Goal: Task Accomplishment & Management: Complete application form

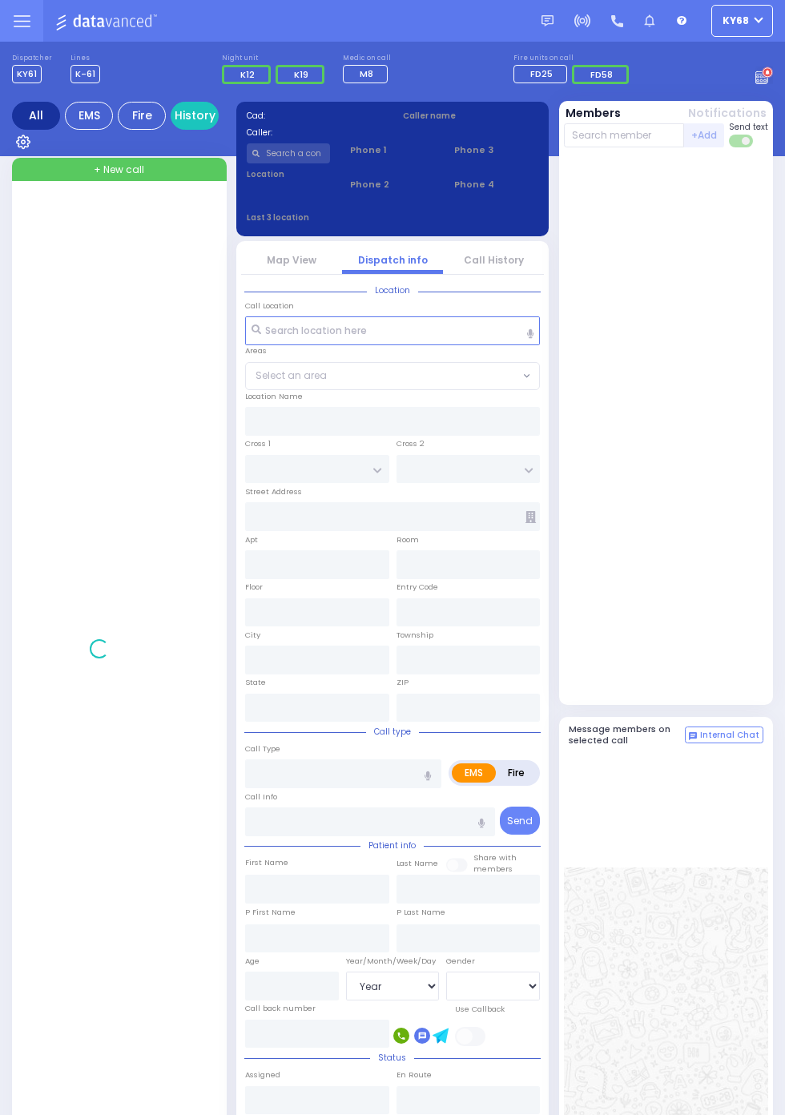
select select "Year"
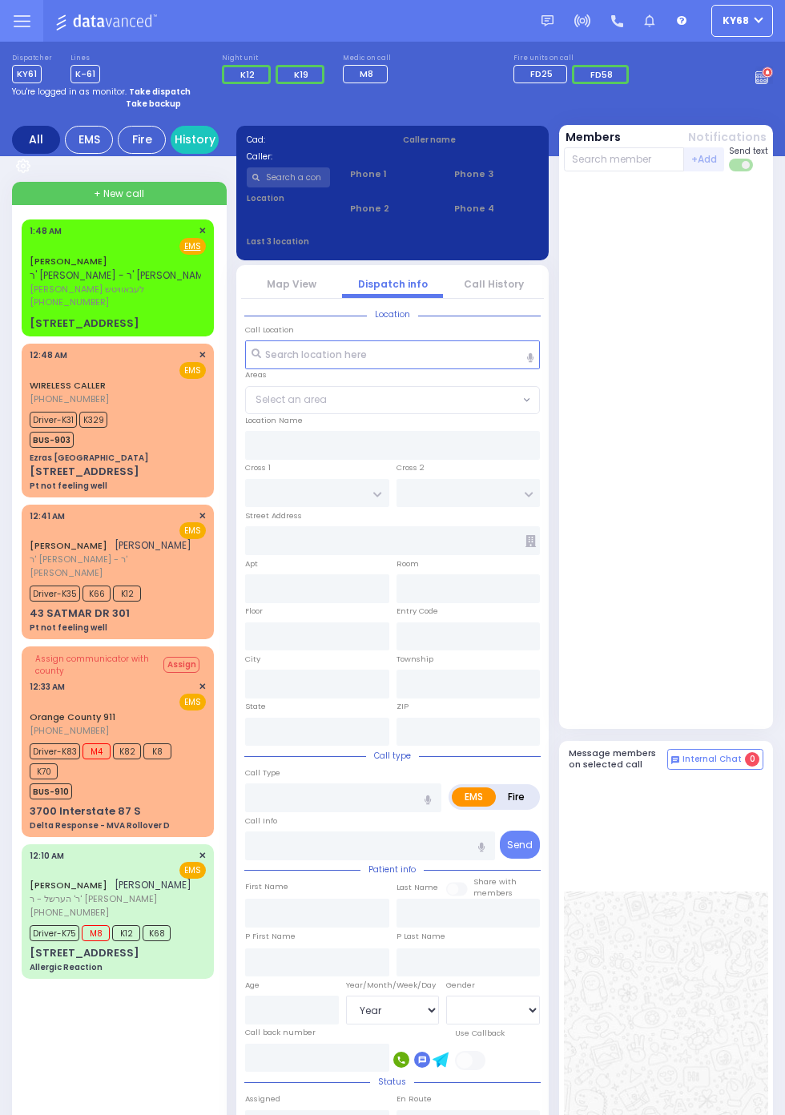
click at [30, 287] on span "[PERSON_NAME] לעבאוויטש" at bounding box center [121, 290] width 183 height 14
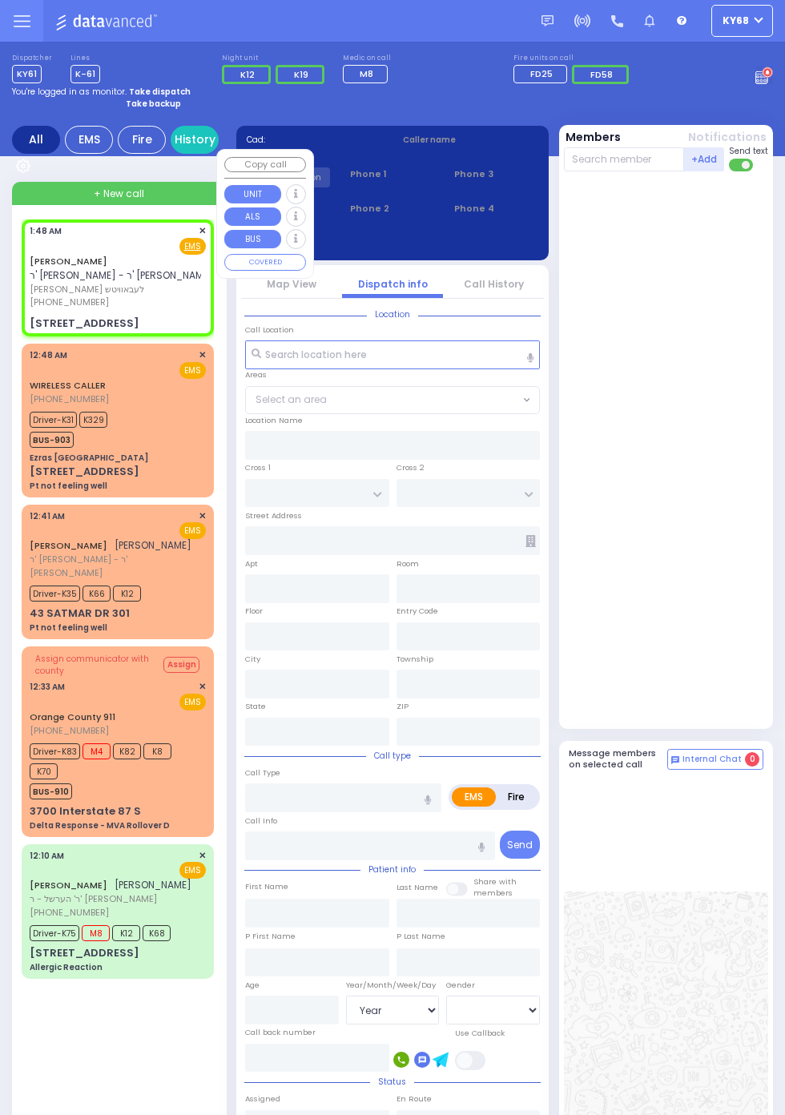
select select
radio input "true"
type input "[PERSON_NAME]"
select select
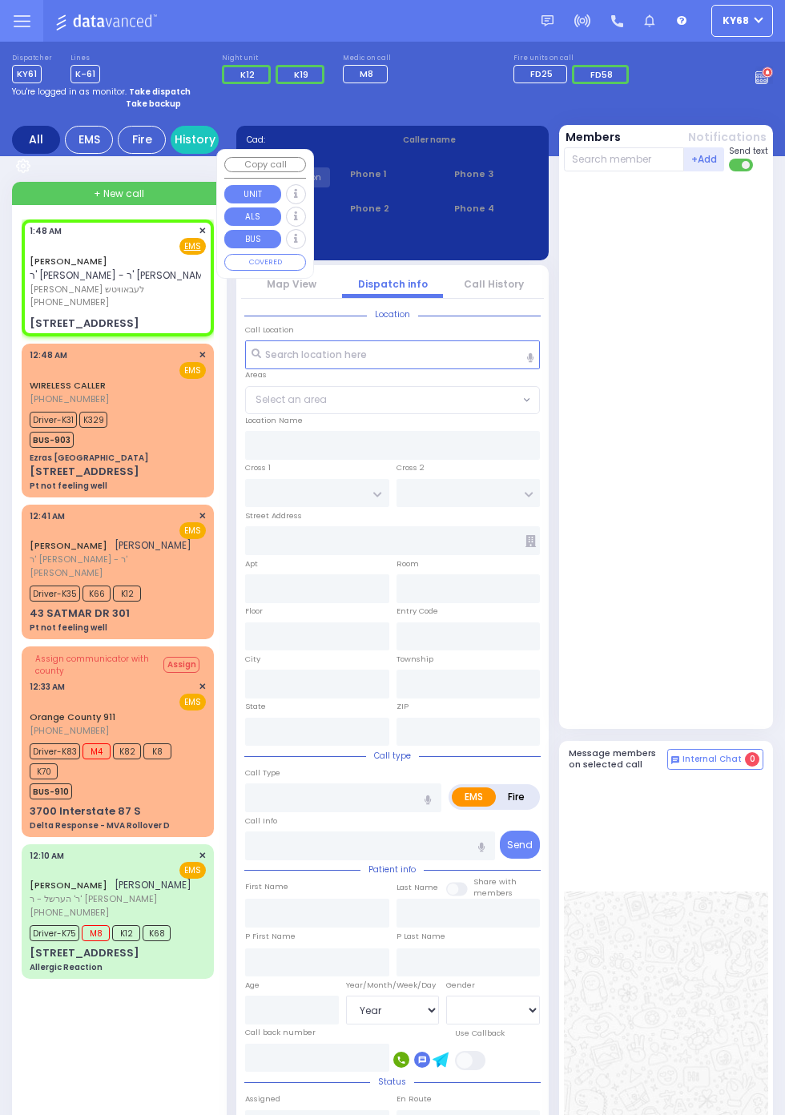
type input "01:48"
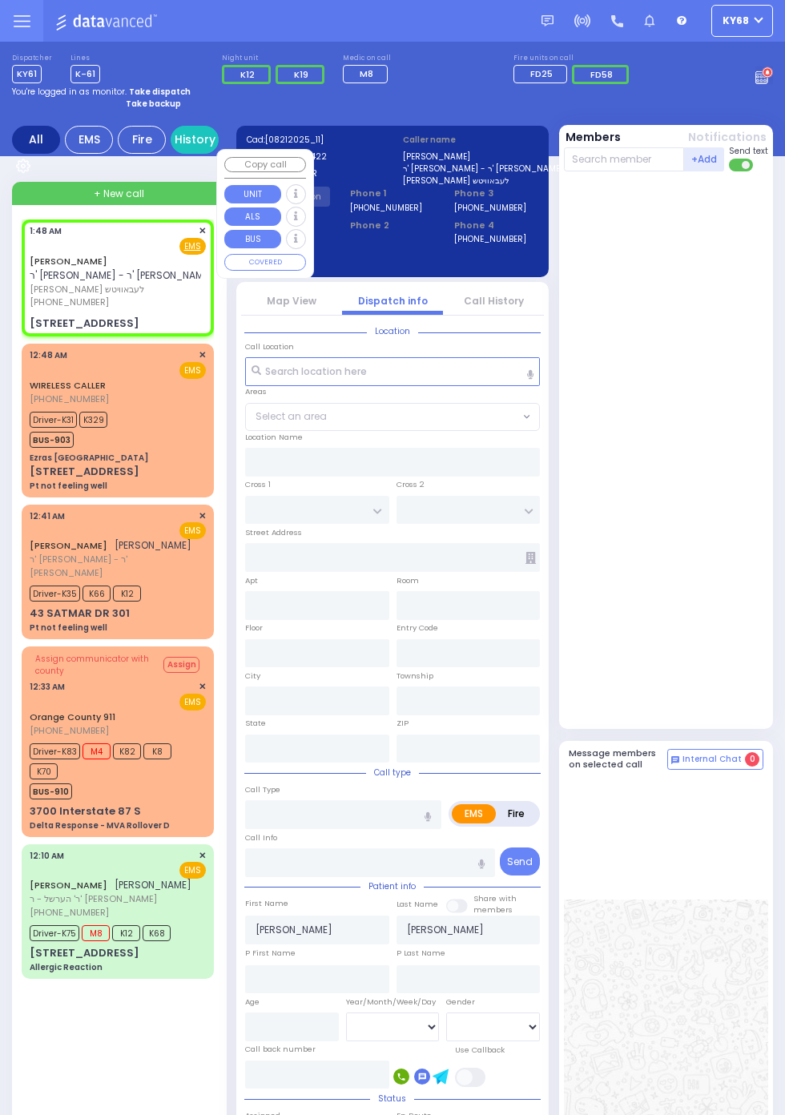
type input "[GEOGRAPHIC_DATA]"
type input "DINEV RD"
type input "[STREET_ADDRESS]"
type input "013"
type input "right side basement"
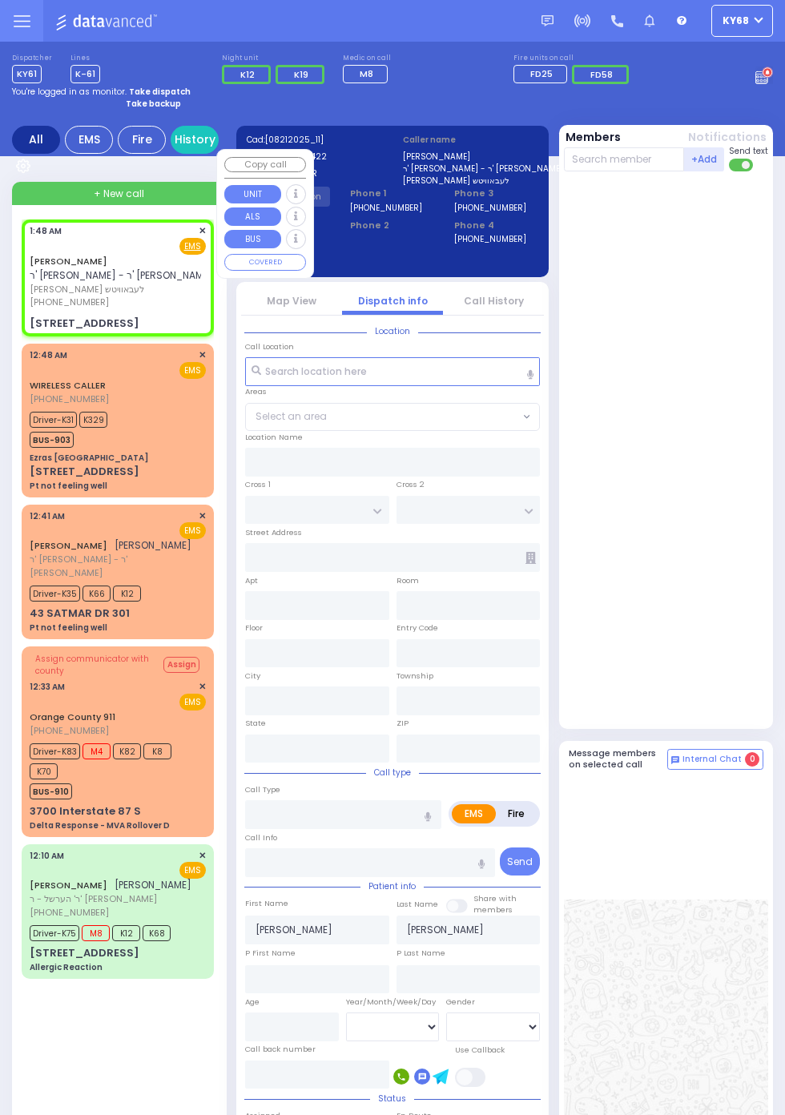
type input "[PERSON_NAME]"
type input "[US_STATE]"
type input "10950"
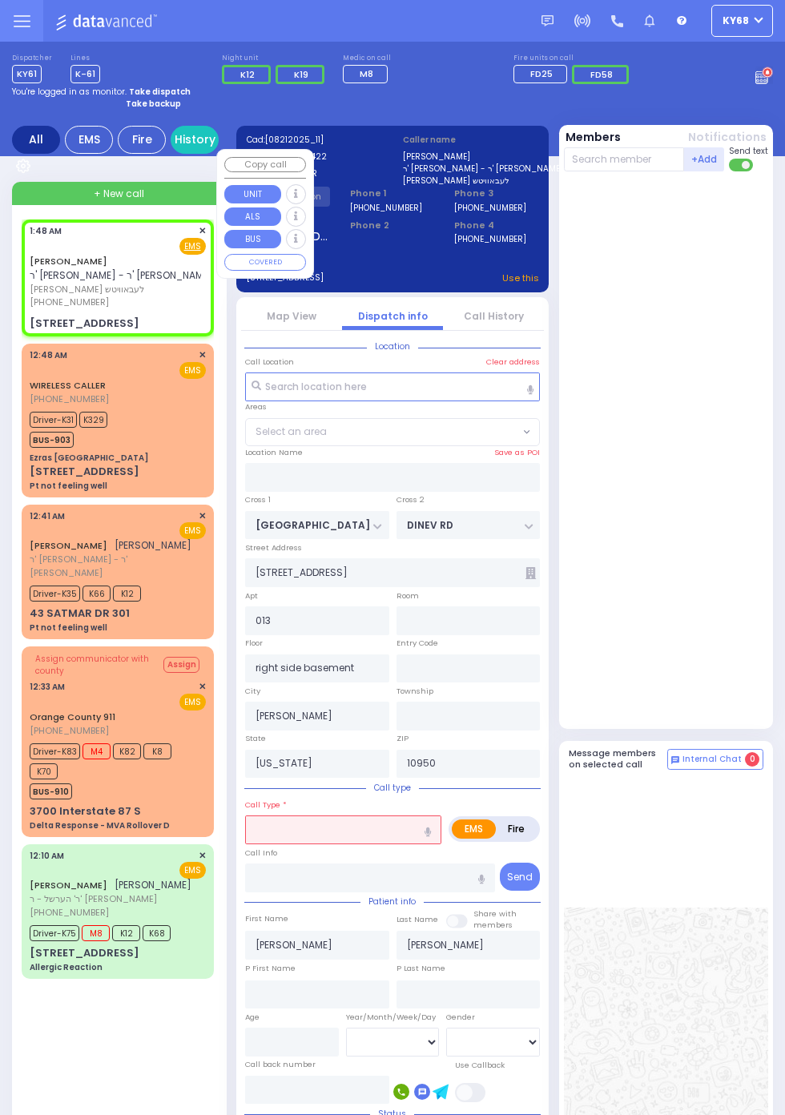
select select "BEIRECH [PERSON_NAME]"
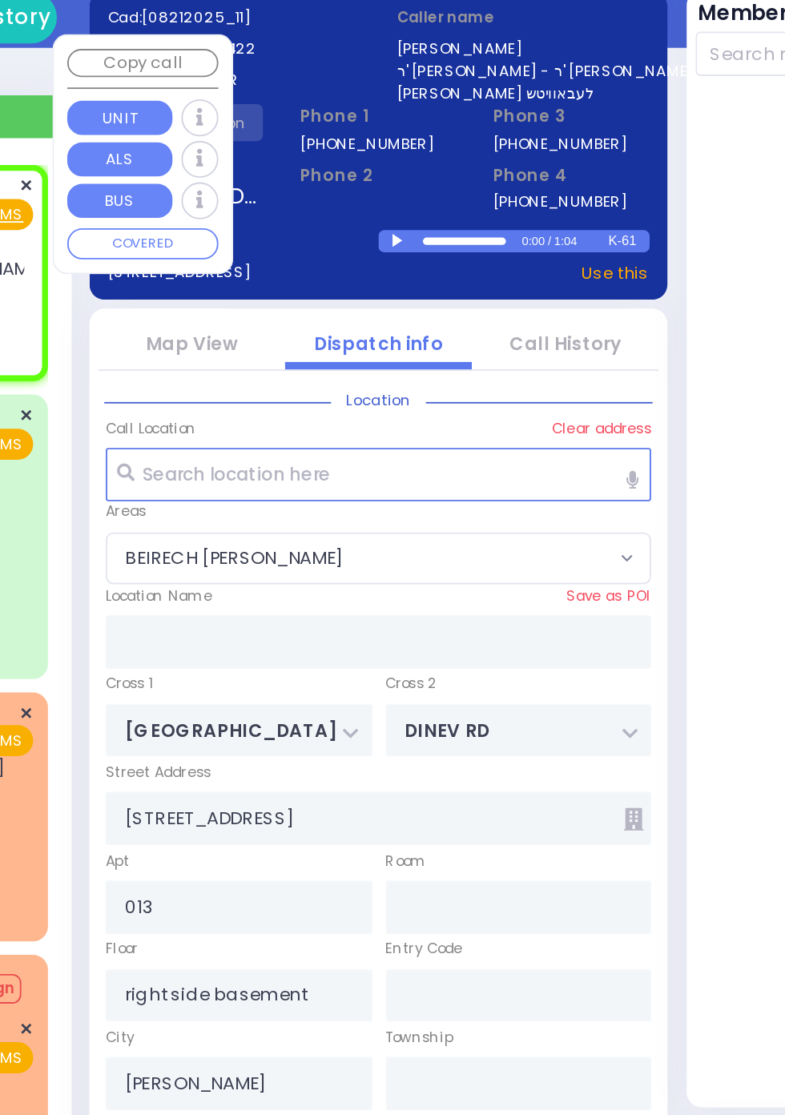
click at [409, 264] on div at bounding box center [405, 260] width 9 height 7
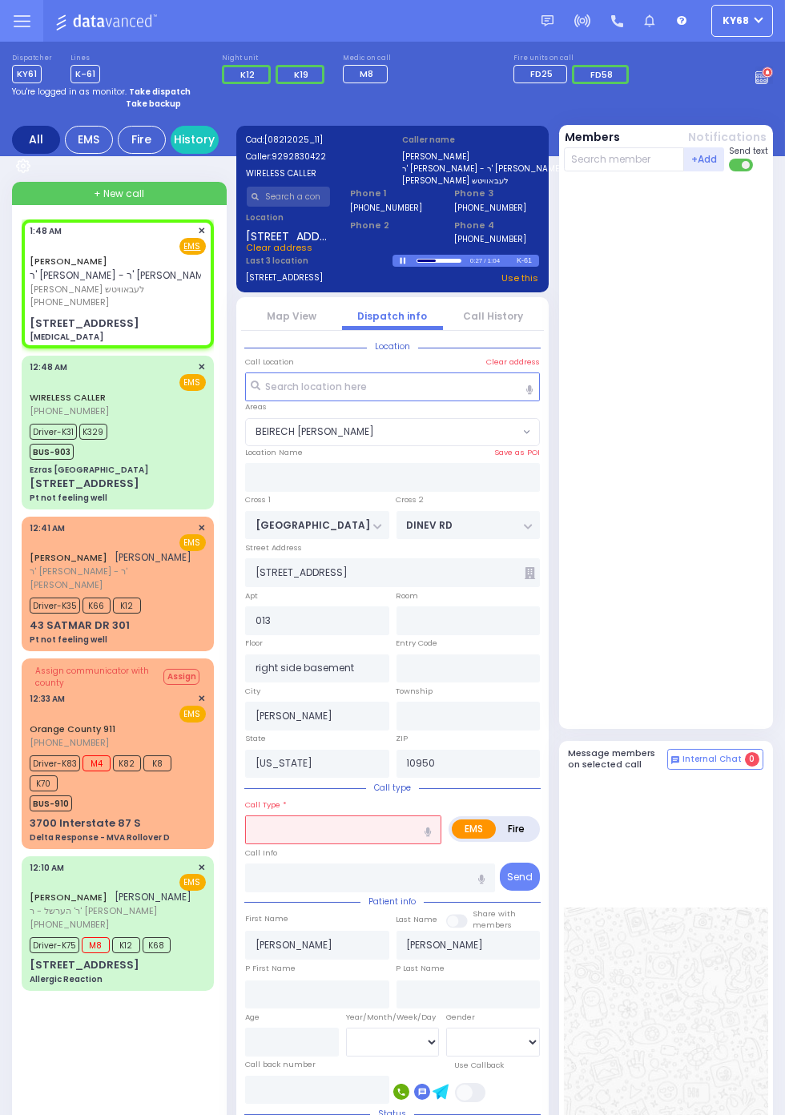
select select
type input "[MEDICAL_DATA]"
radio input "true"
select select
select select "BEIRECH [PERSON_NAME]"
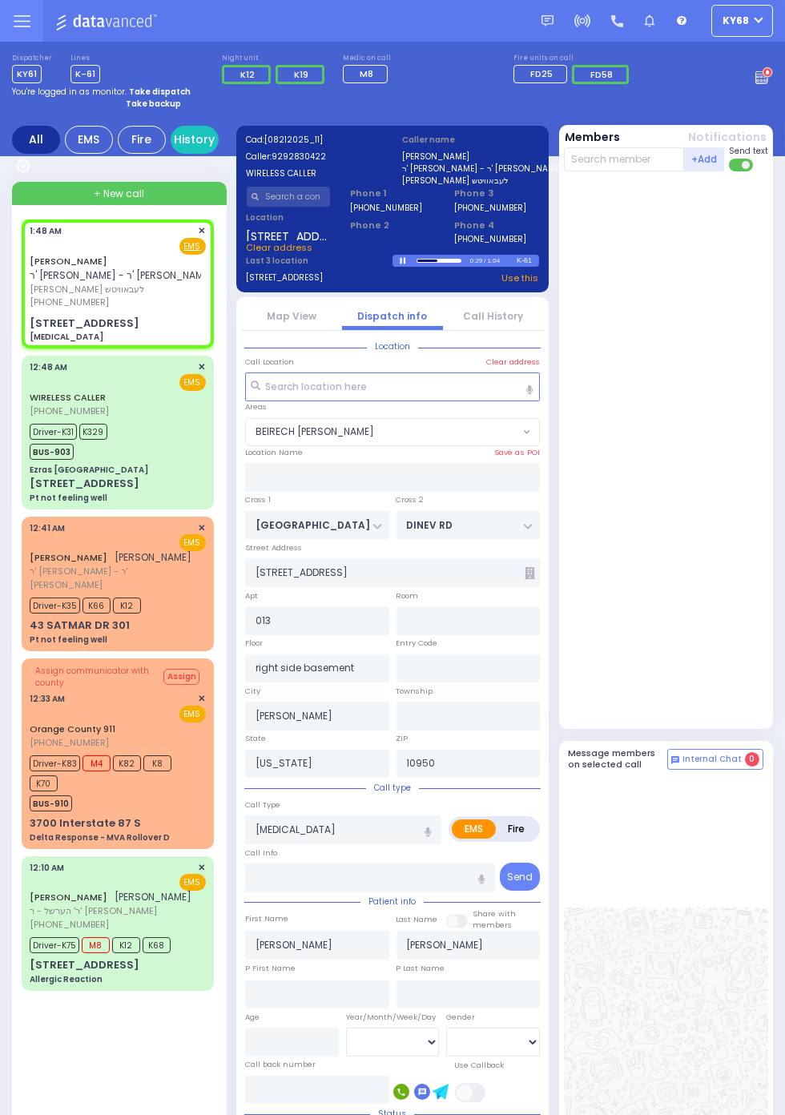
select select
type input "[MEDICAL_DATA]"
radio input "true"
select select
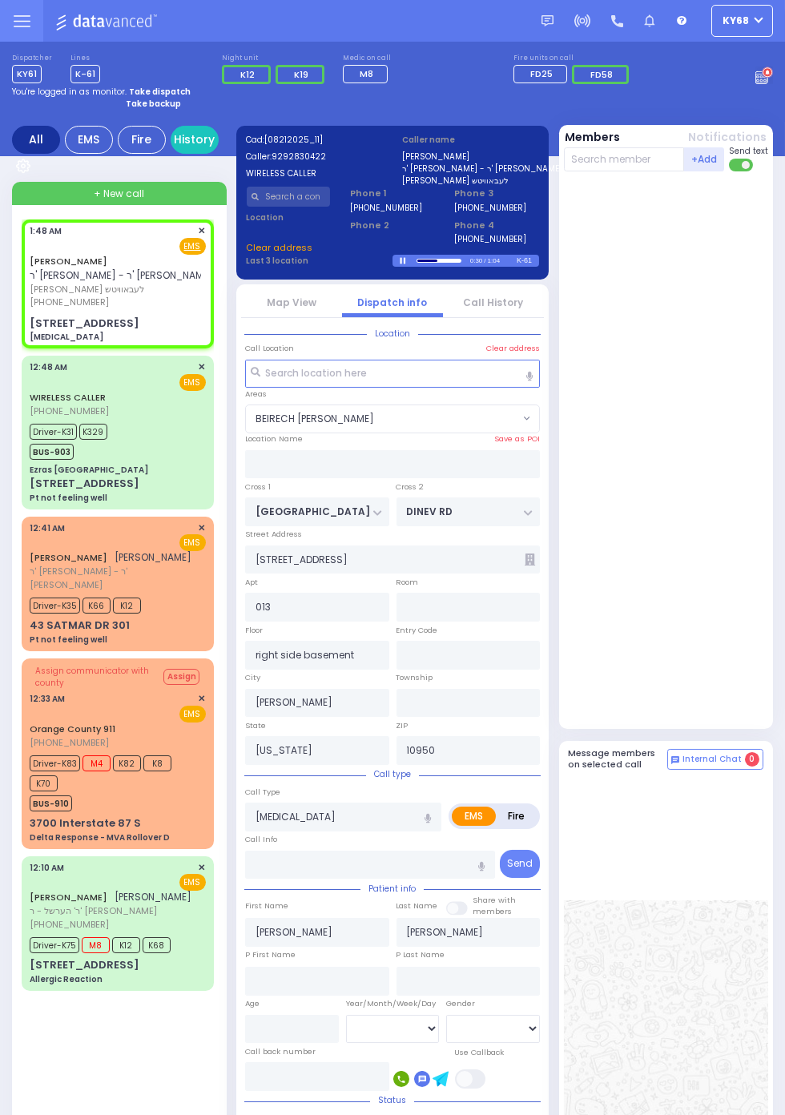
select select "BEIRECH [PERSON_NAME]"
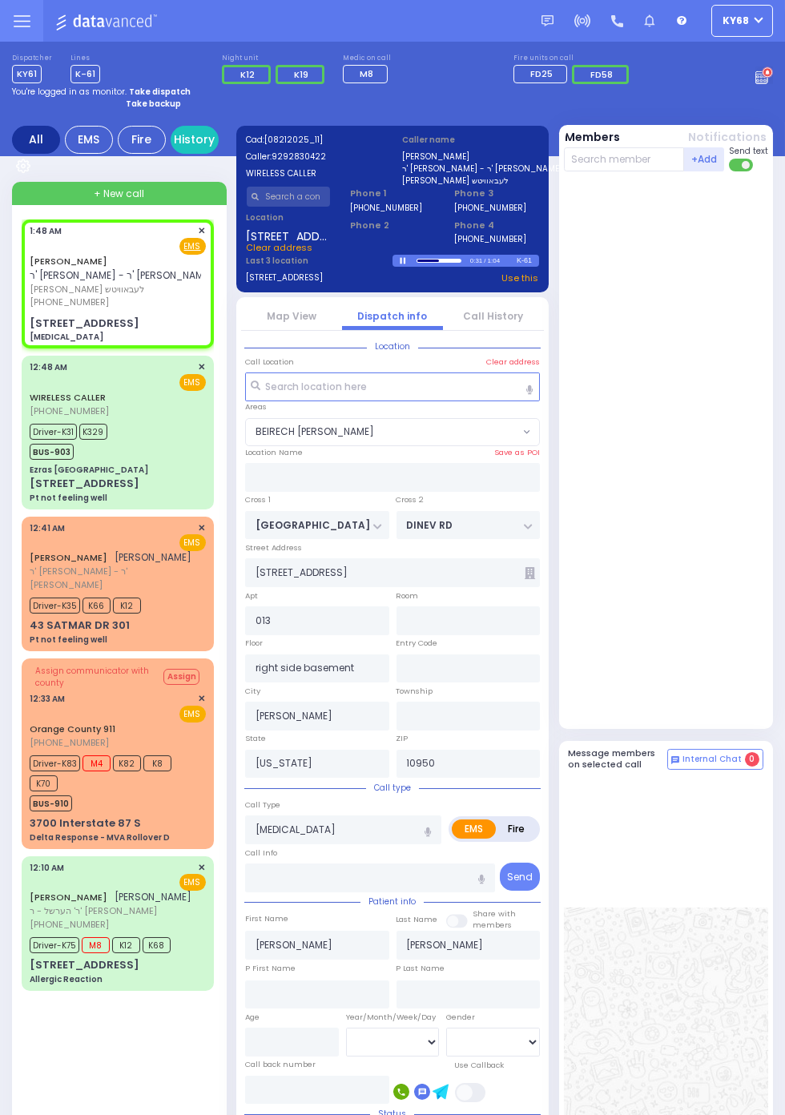
select select
radio input "true"
select select
type input "01:53"
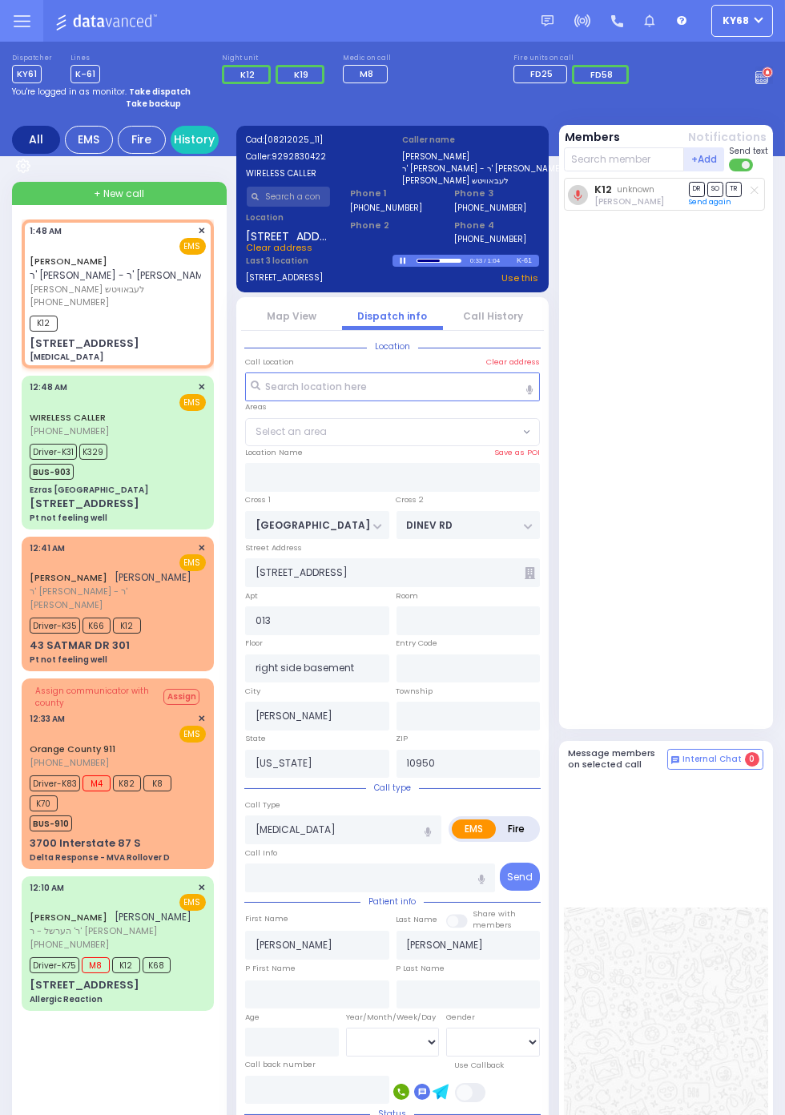
select select "BEIRECH [PERSON_NAME]"
select select
radio input "true"
select select
select select "BEIRECH [PERSON_NAME]"
